Goal: Check status

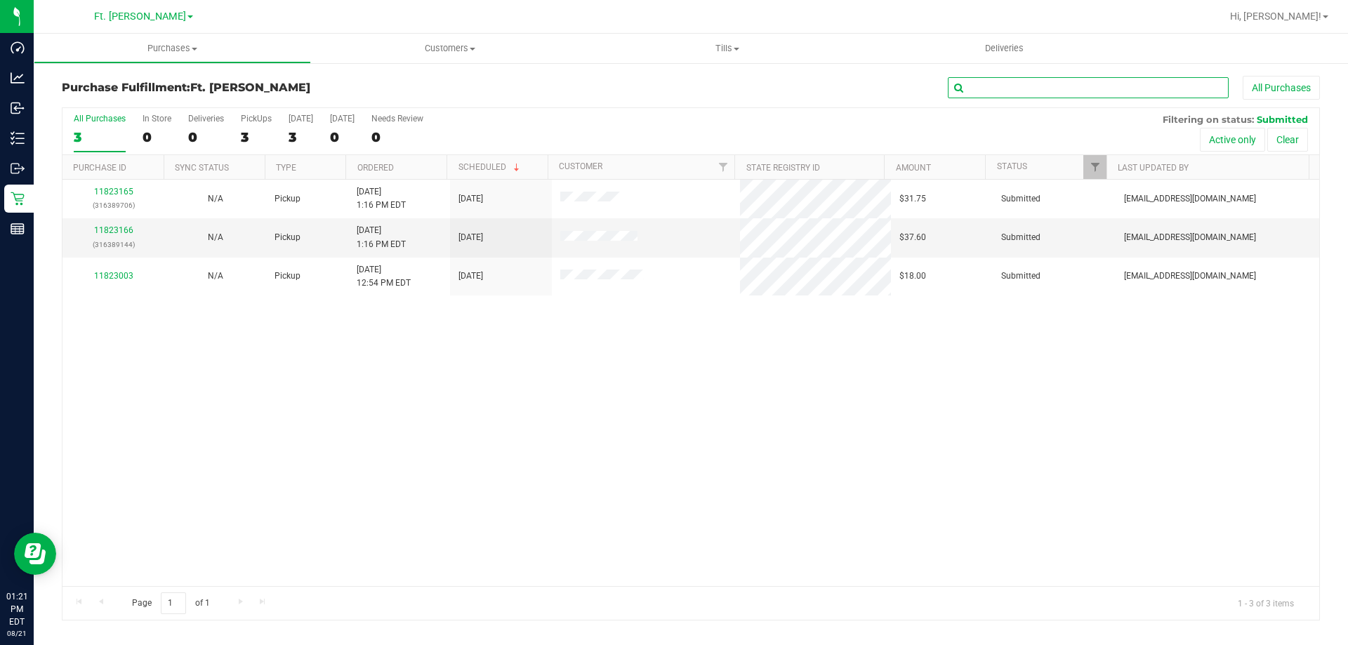
paste input "Customer ID: 590929"
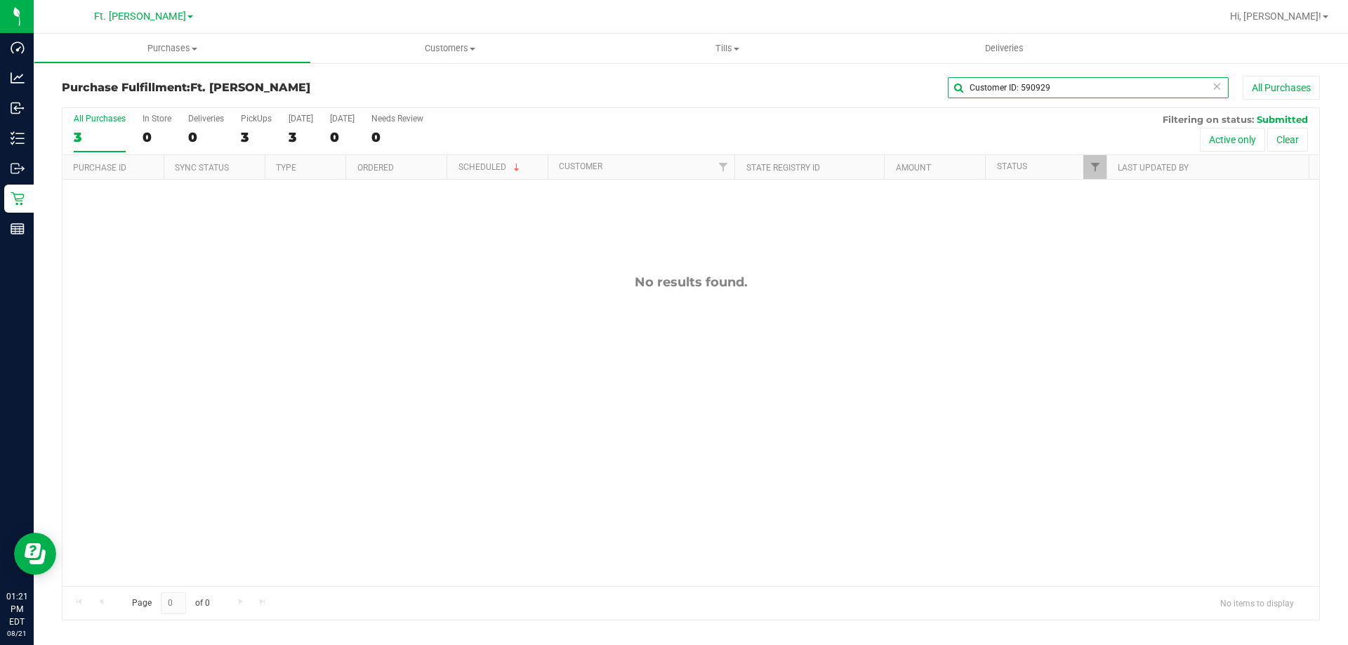
drag, startPoint x: 1017, startPoint y: 88, endPoint x: 769, endPoint y: 88, distance: 247.8
click at [769, 88] on div "Customer ID: 590929 All Purchases" at bounding box center [900, 88] width 839 height 24
type input "590929"
drag, startPoint x: 1014, startPoint y: 91, endPoint x: 976, endPoint y: 69, distance: 43.4
click at [878, 58] on retail "Purchases Summary of purchases Fulfillment All purchases Customers All customer…" at bounding box center [691, 334] width 1314 height 601
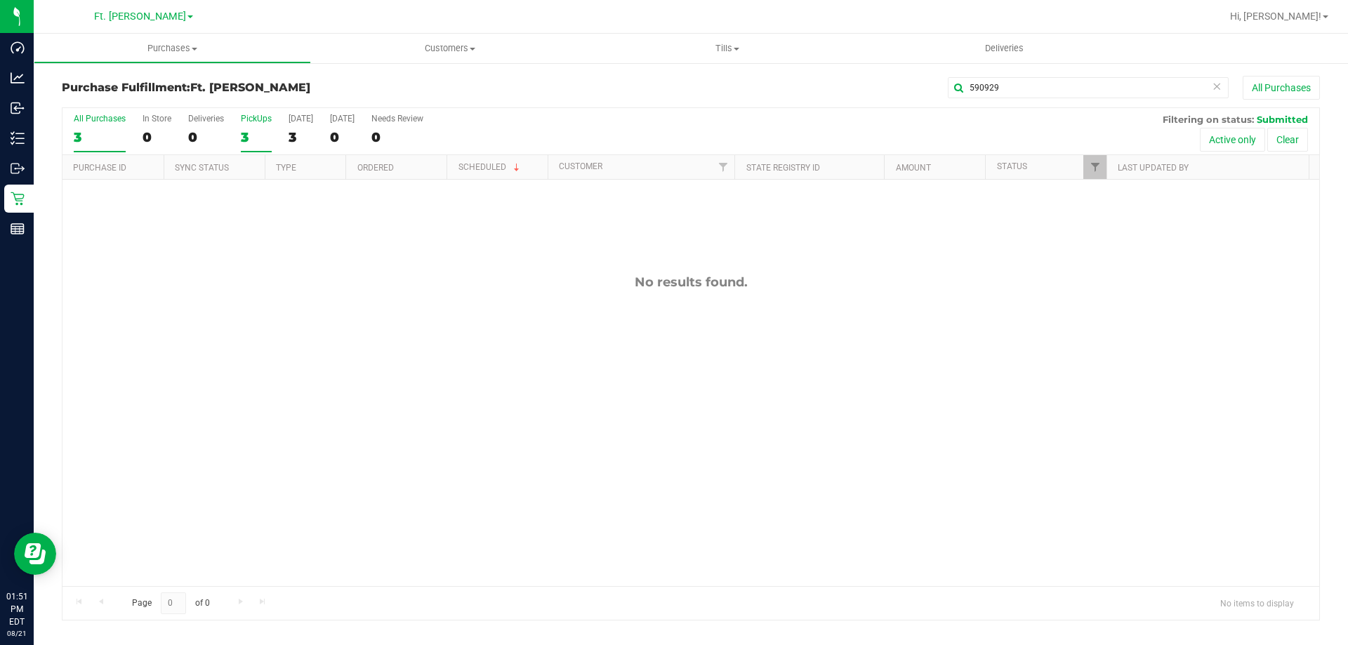
click at [251, 138] on div "3" at bounding box center [256, 137] width 31 height 16
click at [0, 0] on input "PickUps 3" at bounding box center [0, 0] width 0 height 0
